Goal: Task Accomplishment & Management: Use online tool/utility

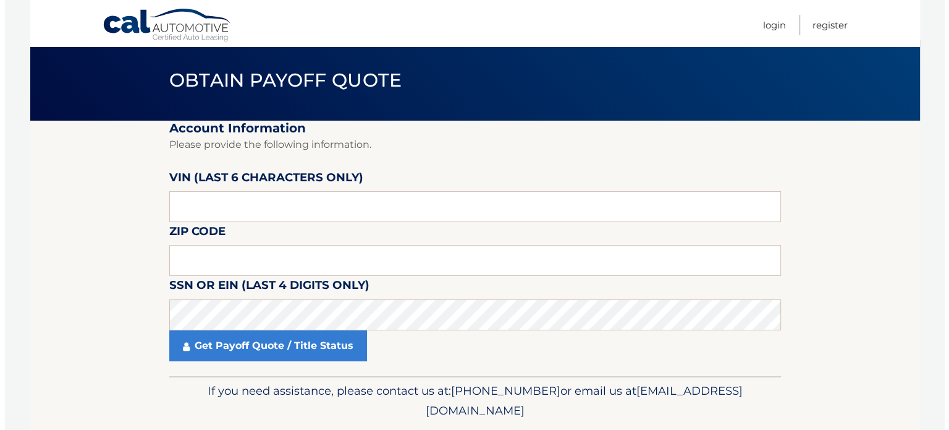
scroll to position [70, 0]
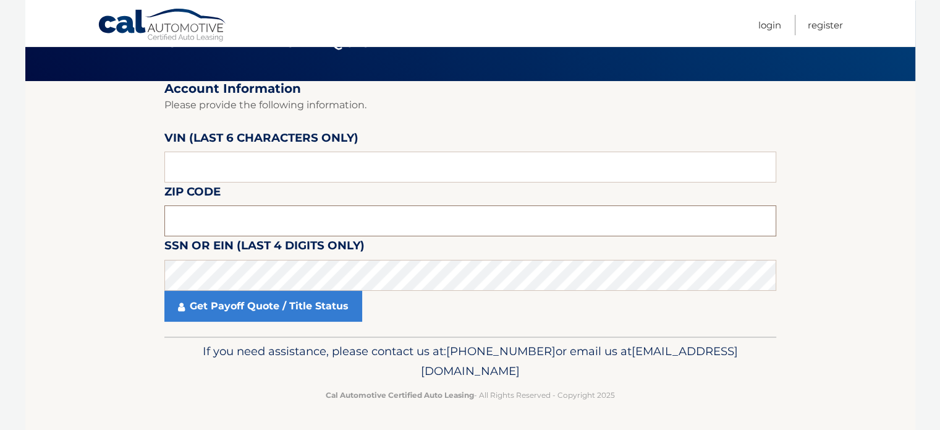
click at [214, 215] on input "text" at bounding box center [470, 220] width 612 height 31
click at [207, 219] on input "7298" at bounding box center [470, 220] width 612 height 31
type input "7298"
drag, startPoint x: 210, startPoint y: 218, endPoint x: 143, endPoint y: 210, distance: 67.3
click at [145, 210] on section "Account Information Please provide the following information. VIN (last 6 chara…" at bounding box center [470, 208] width 890 height 255
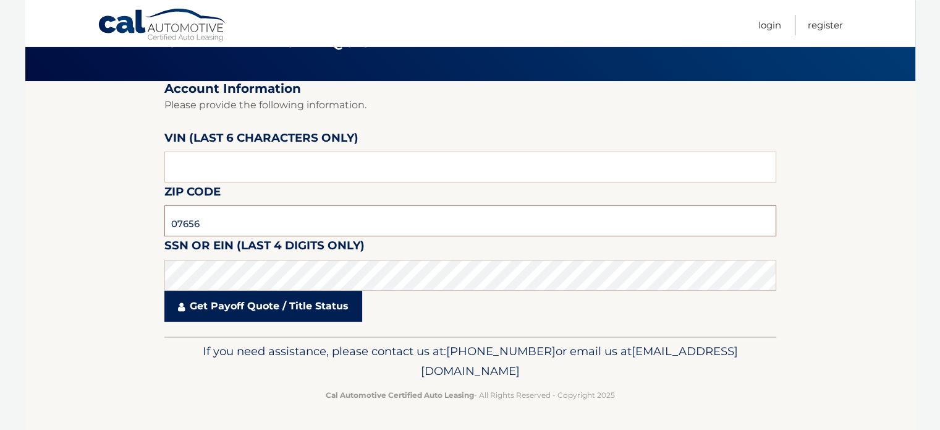
type input "07656"
click at [253, 311] on link "Get Payoff Quote / Title Status" at bounding box center [263, 305] width 198 height 31
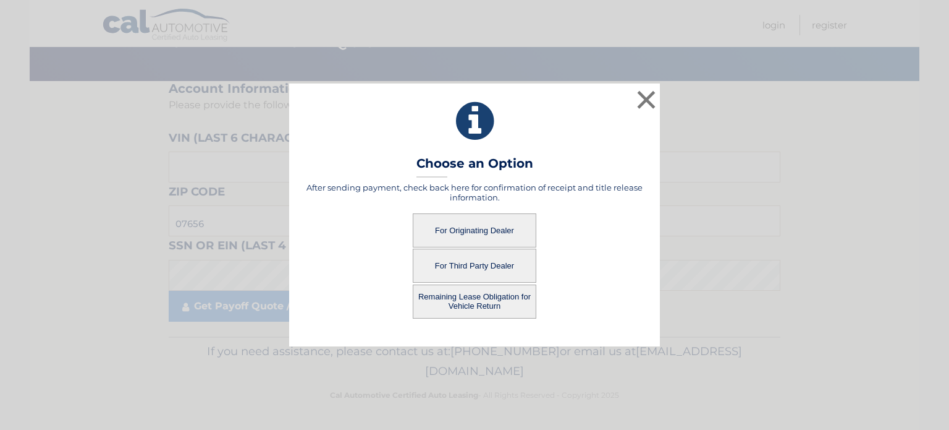
click at [515, 229] on button "For Originating Dealer" at bounding box center [475, 230] width 124 height 34
click at [476, 228] on button "For Originating Dealer" at bounding box center [475, 230] width 124 height 34
click at [475, 228] on button "For Originating Dealer" at bounding box center [475, 230] width 124 height 34
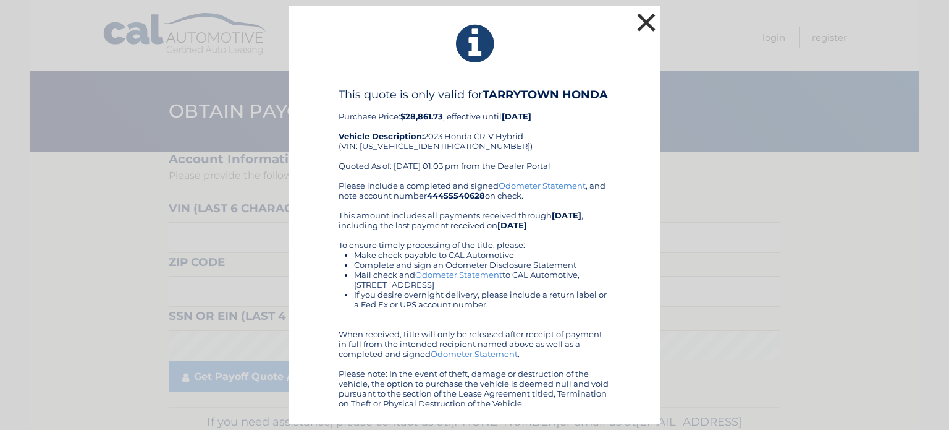
click at [643, 23] on button "×" at bounding box center [646, 22] width 25 height 25
